Goal: Task Accomplishment & Management: Use online tool/utility

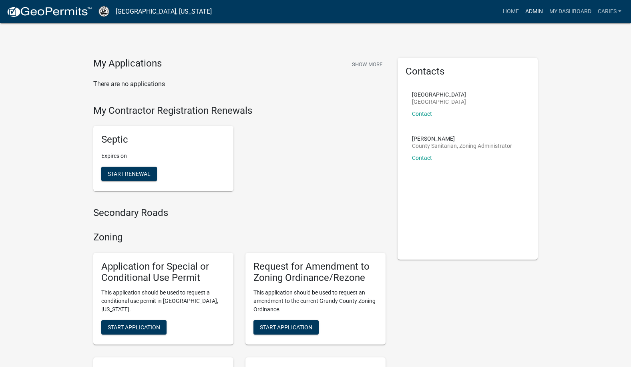
click at [535, 6] on link "Admin" at bounding box center [534, 11] width 24 height 15
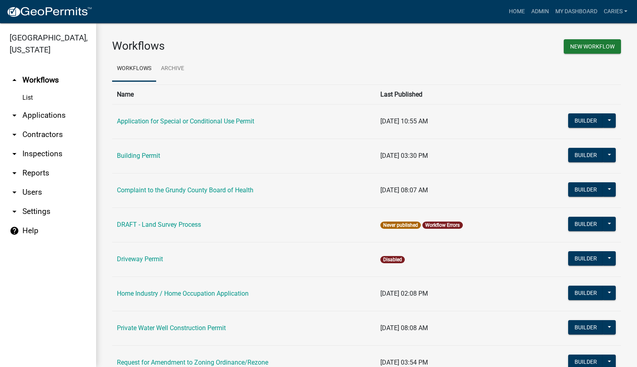
click at [26, 106] on link "arrow_drop_down Applications" at bounding box center [48, 115] width 96 height 19
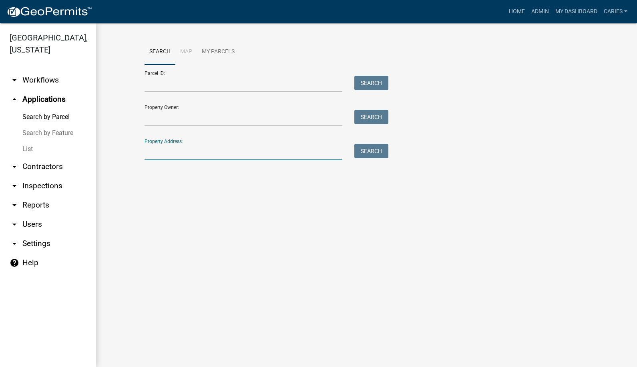
click at [175, 151] on input "Property Address:" at bounding box center [243, 152] width 198 height 16
click at [164, 155] on input "Property Address:" at bounding box center [243, 152] width 198 height 16
type input "15988 230"
click at [373, 152] on button "Search" at bounding box center [371, 151] width 34 height 14
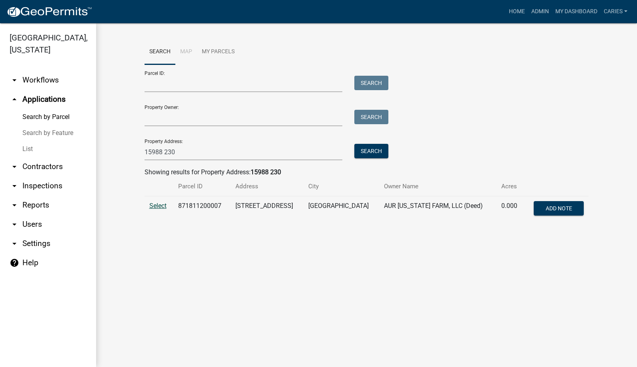
click at [160, 206] on span "Select" at bounding box center [157, 206] width 17 height 8
